Goal: Transaction & Acquisition: Purchase product/service

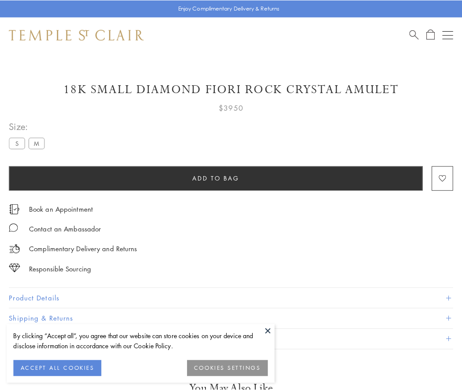
scroll to position [22, 0]
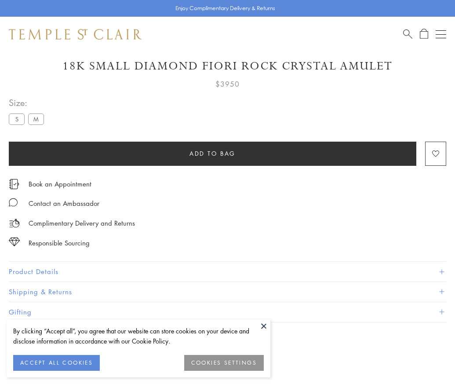
click at [212, 153] on span "Add to bag" at bounding box center [212, 154] width 46 height 10
